Goal: Transaction & Acquisition: Purchase product/service

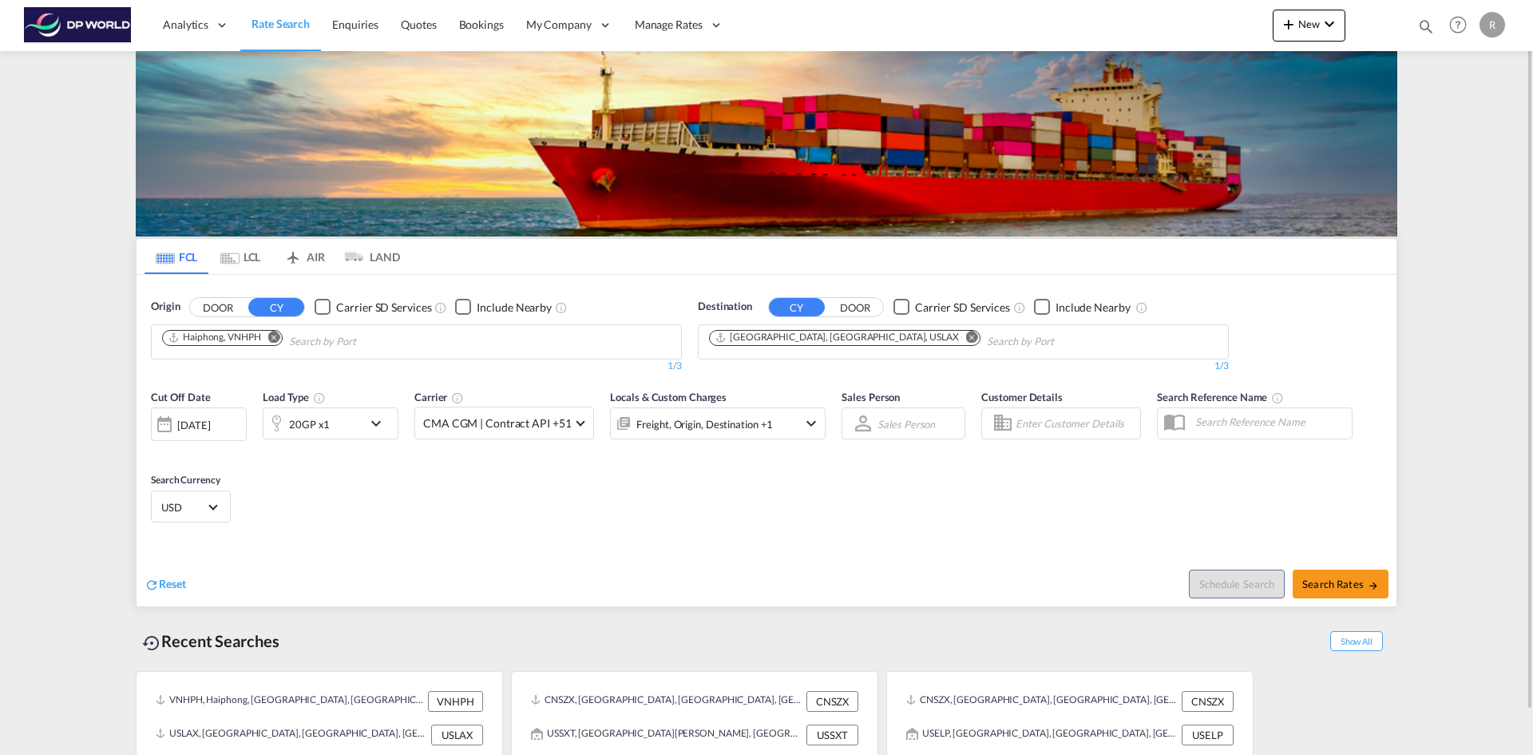
click at [273, 335] on md-icon "Remove" at bounding box center [274, 337] width 12 height 12
click at [273, 335] on input "Chips input." at bounding box center [238, 342] width 152 height 26
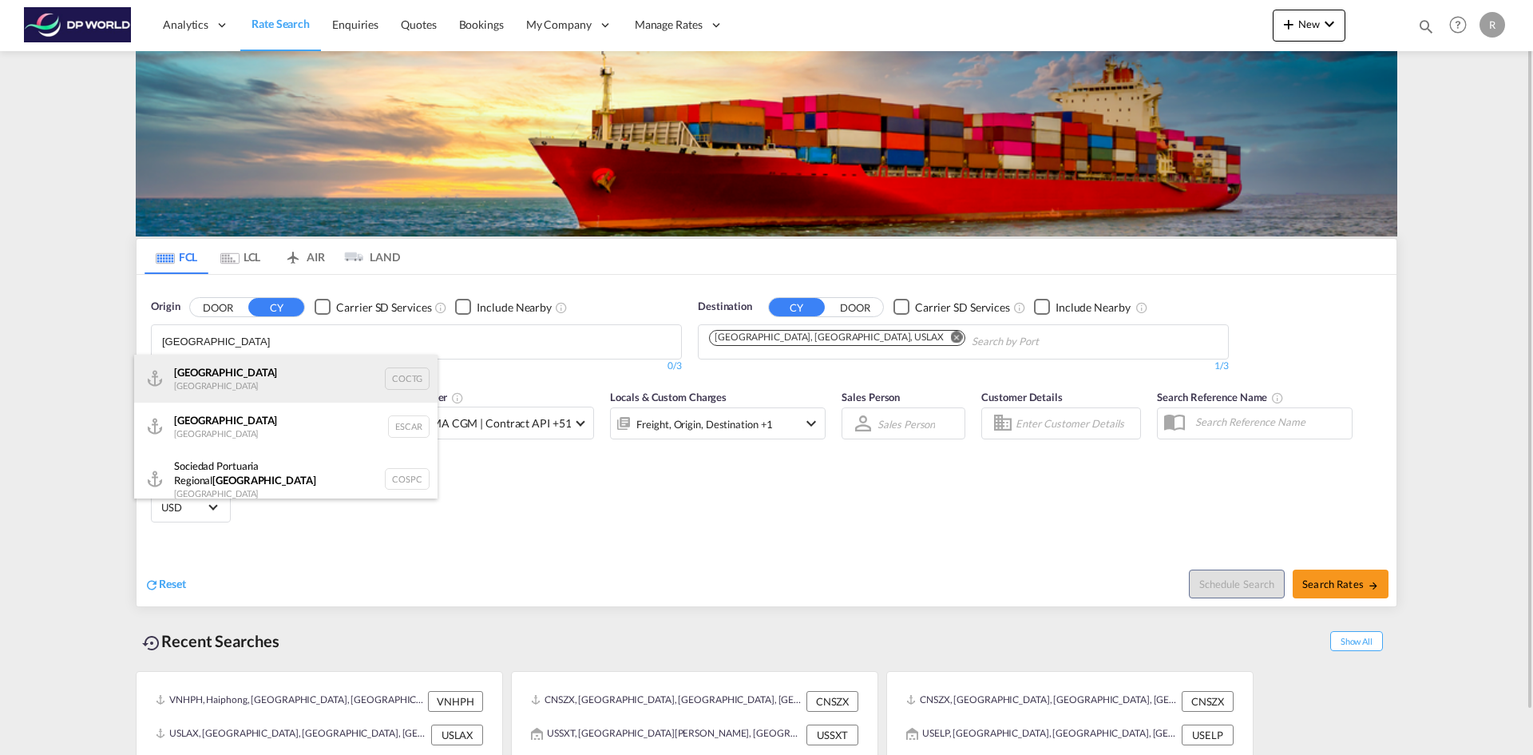
type input "[GEOGRAPHIC_DATA]"
click at [251, 379] on div "Cartagena [GEOGRAPHIC_DATA] COCTG" at bounding box center [285, 379] width 303 height 48
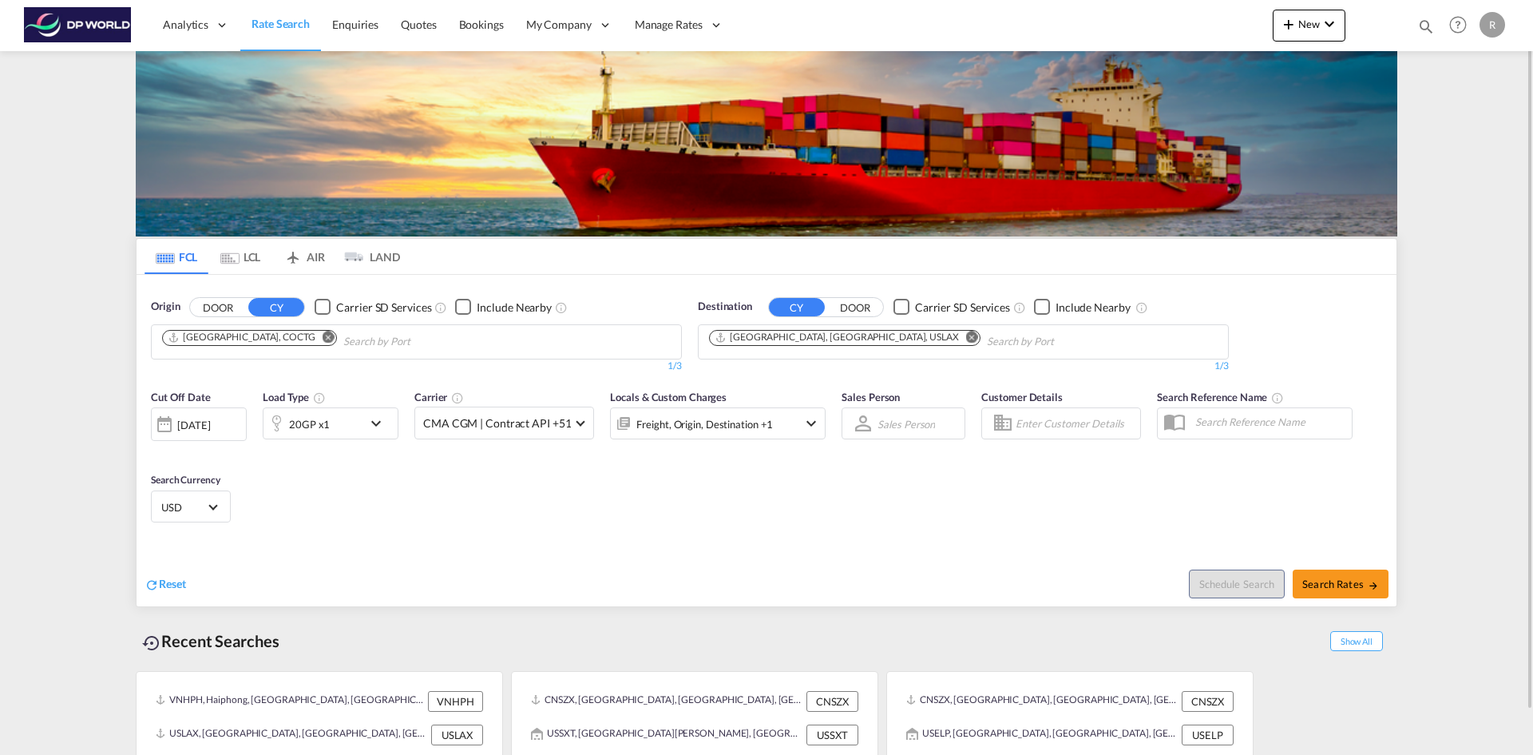
click at [966, 339] on md-icon "Remove" at bounding box center [972, 337] width 12 height 12
click at [841, 339] on input "Chips input." at bounding box center [785, 342] width 152 height 26
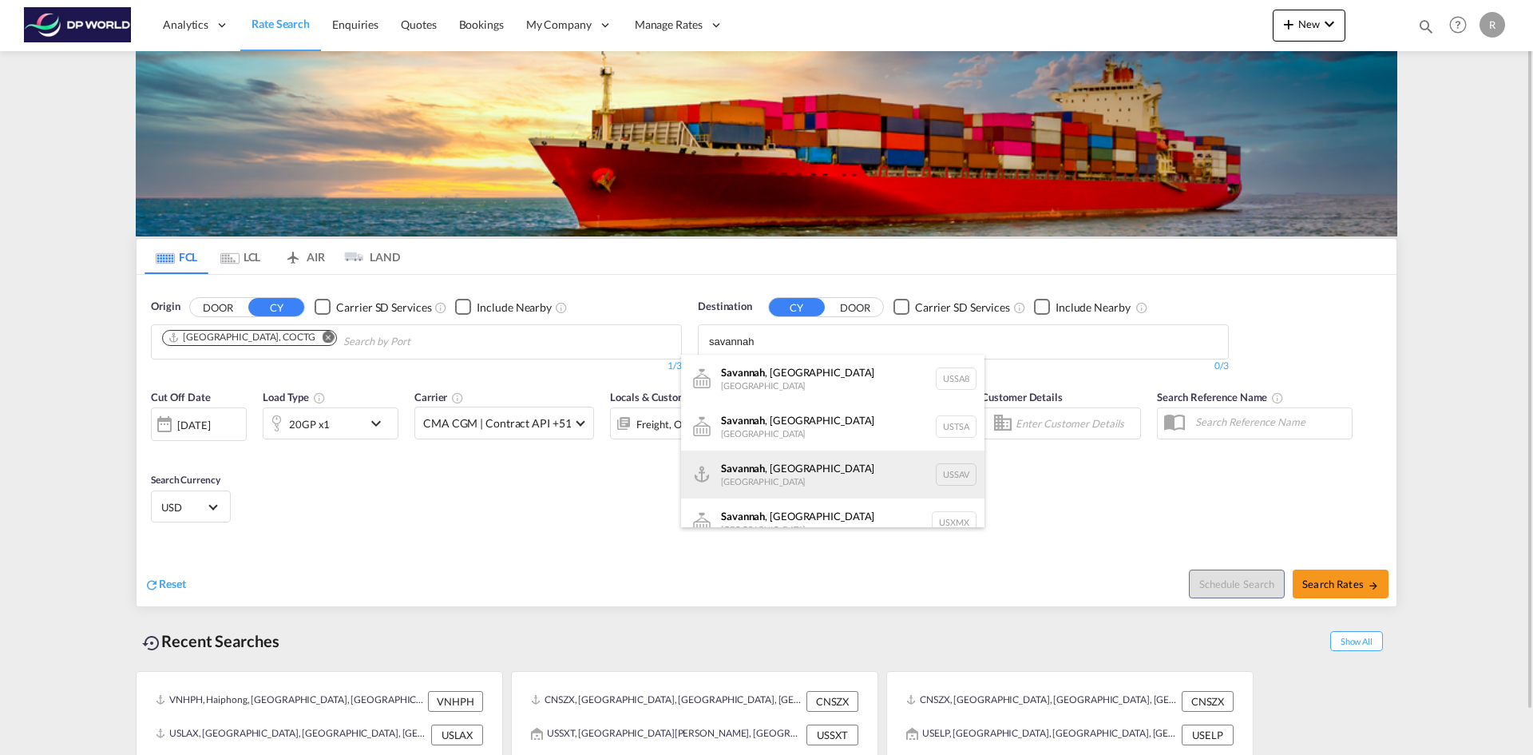
type input "savannah"
click at [797, 478] on div "[GEOGRAPHIC_DATA] , [GEOGRAPHIC_DATA] [GEOGRAPHIC_DATA] USSAV" at bounding box center [832, 474] width 303 height 48
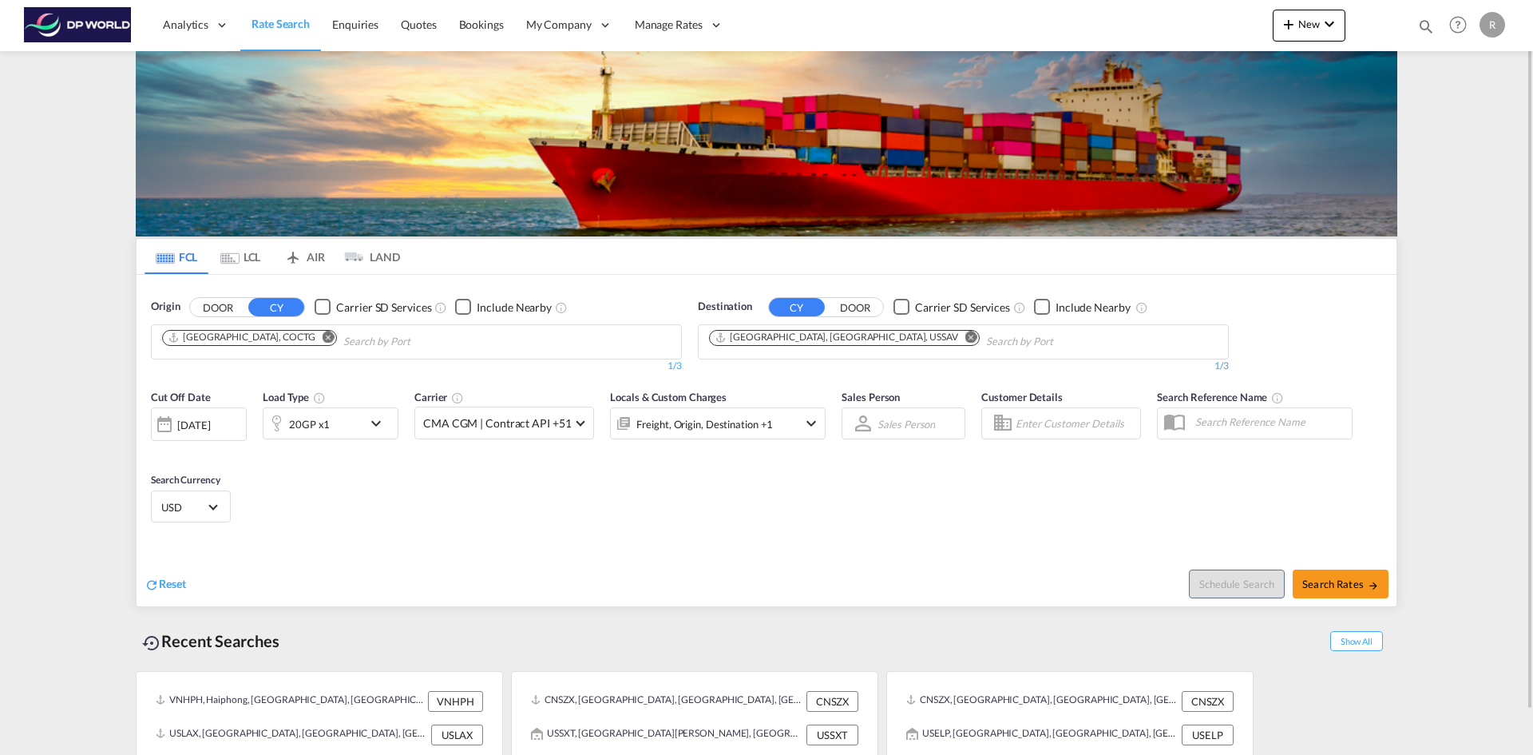
click at [356, 427] on div "20GP x1" at bounding box center [313, 423] width 99 height 32
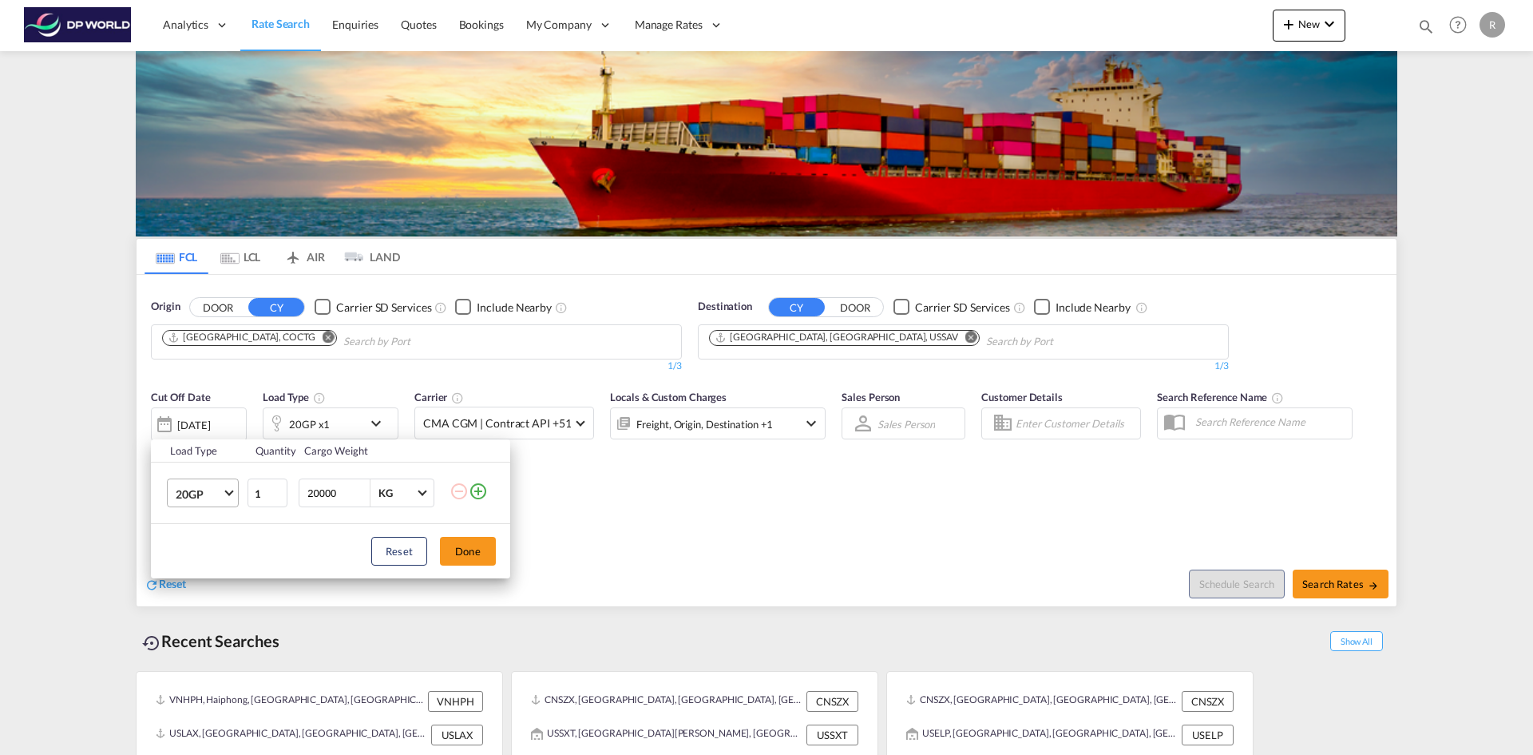
click at [219, 497] on span "20GP" at bounding box center [199, 494] width 46 height 16
click at [202, 571] on div "40HC" at bounding box center [191, 570] width 30 height 16
click at [496, 558] on div "Reset Done" at bounding box center [330, 551] width 359 height 54
click at [469, 555] on button "Done" at bounding box center [468, 551] width 56 height 29
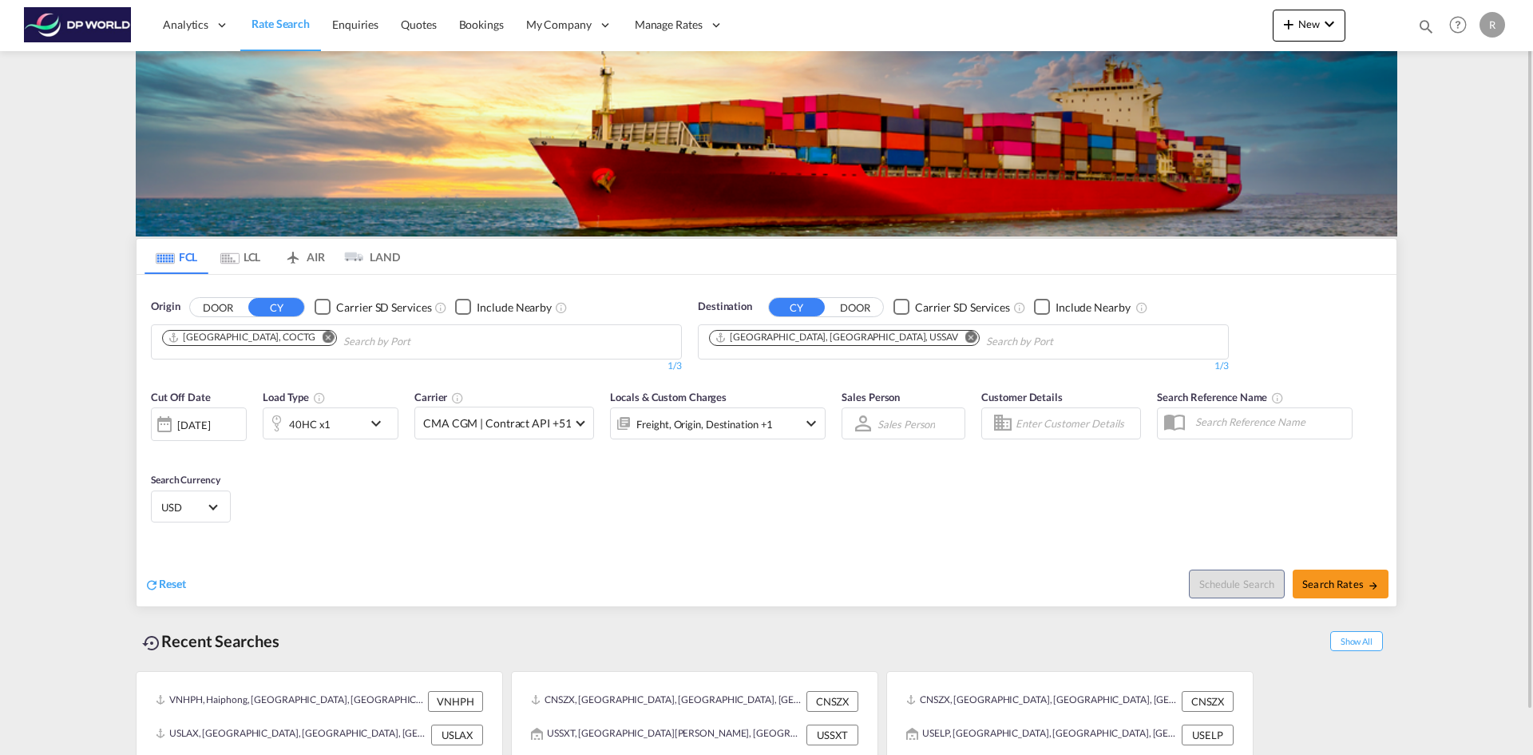
click at [237, 423] on div "[DATE]" at bounding box center [199, 424] width 96 height 34
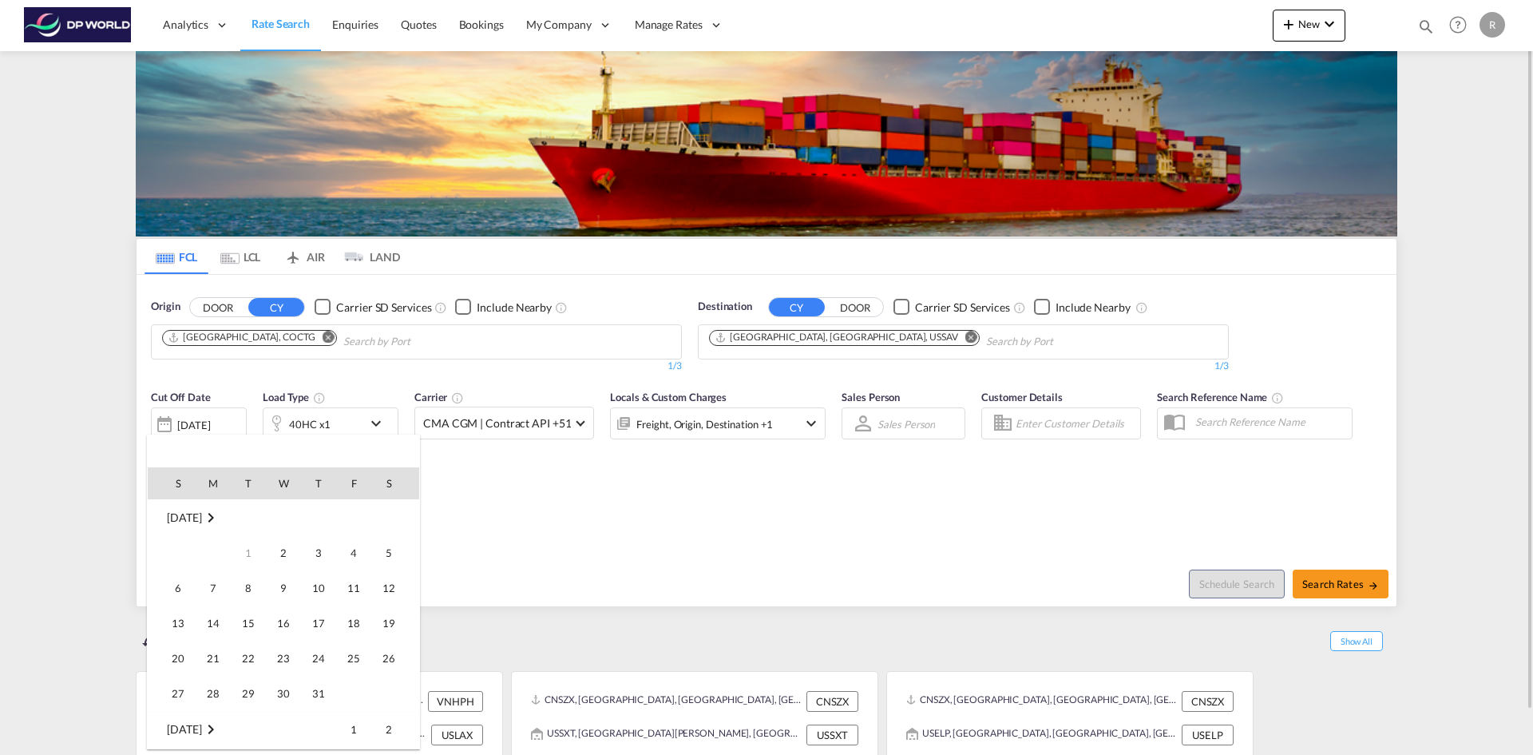
scroll to position [423, 0]
click at [345, 736] on span "3" at bounding box center [354, 729] width 32 height 32
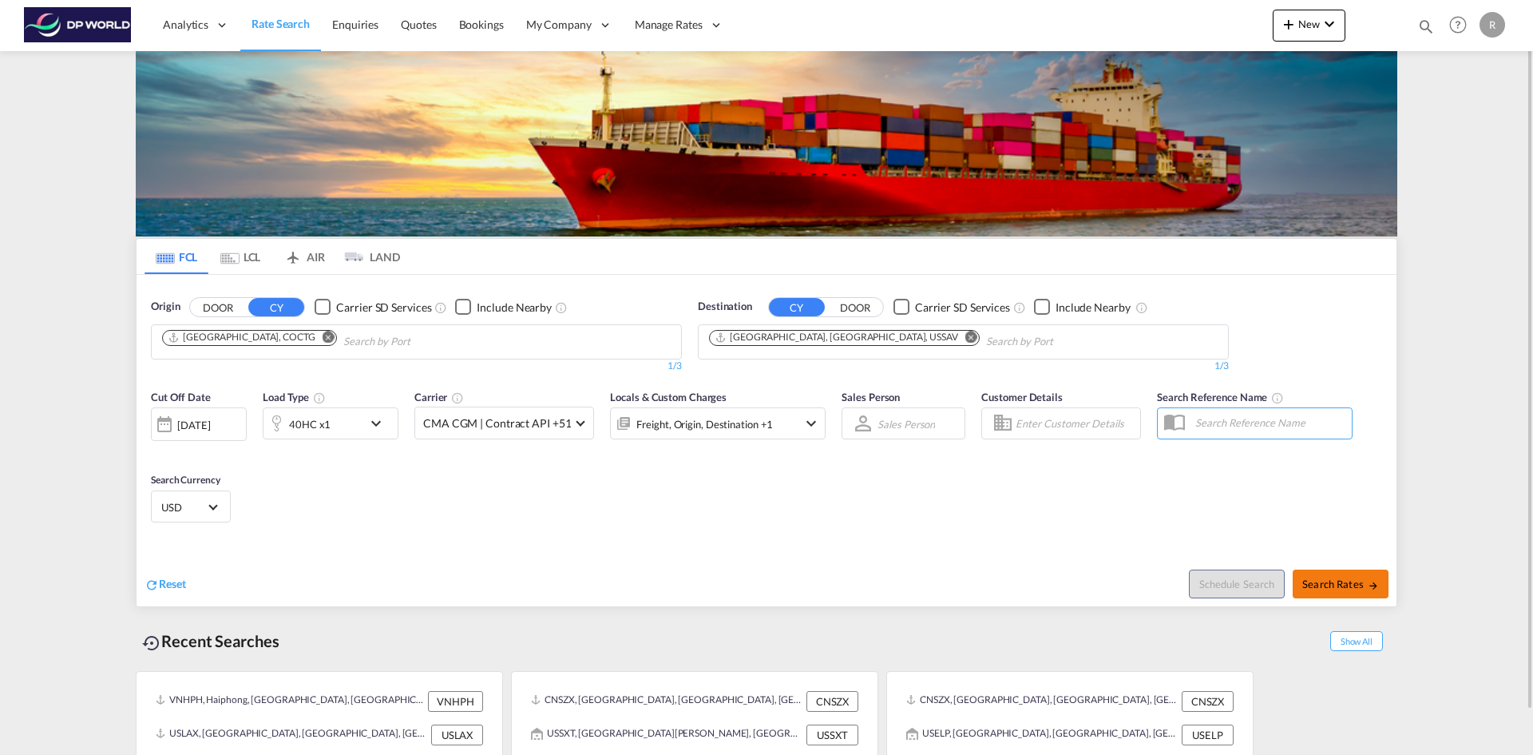
click at [1350, 581] on span "Search Rates" at bounding box center [1340, 583] width 77 height 13
type input "COCTG to USSAV / [DATE]"
